Goal: Information Seeking & Learning: Learn about a topic

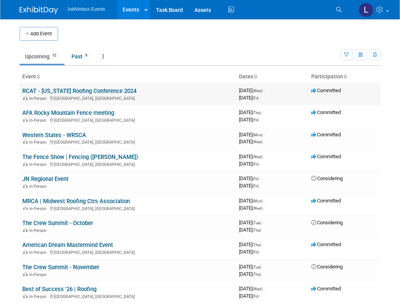
click at [76, 91] on link "RCAT - [US_STATE] Roofing Conference 2024" at bounding box center [80, 91] width 114 height 7
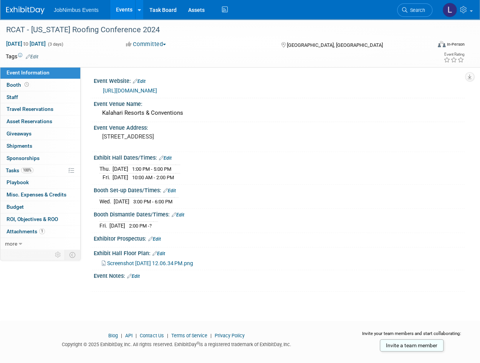
click at [157, 89] on link "https://www.rcat.net/tradeshow.html" at bounding box center [130, 91] width 54 height 6
click at [46, 85] on link "Booth" at bounding box center [40, 85] width 80 height 12
